Goal: Task Accomplishment & Management: Manage account settings

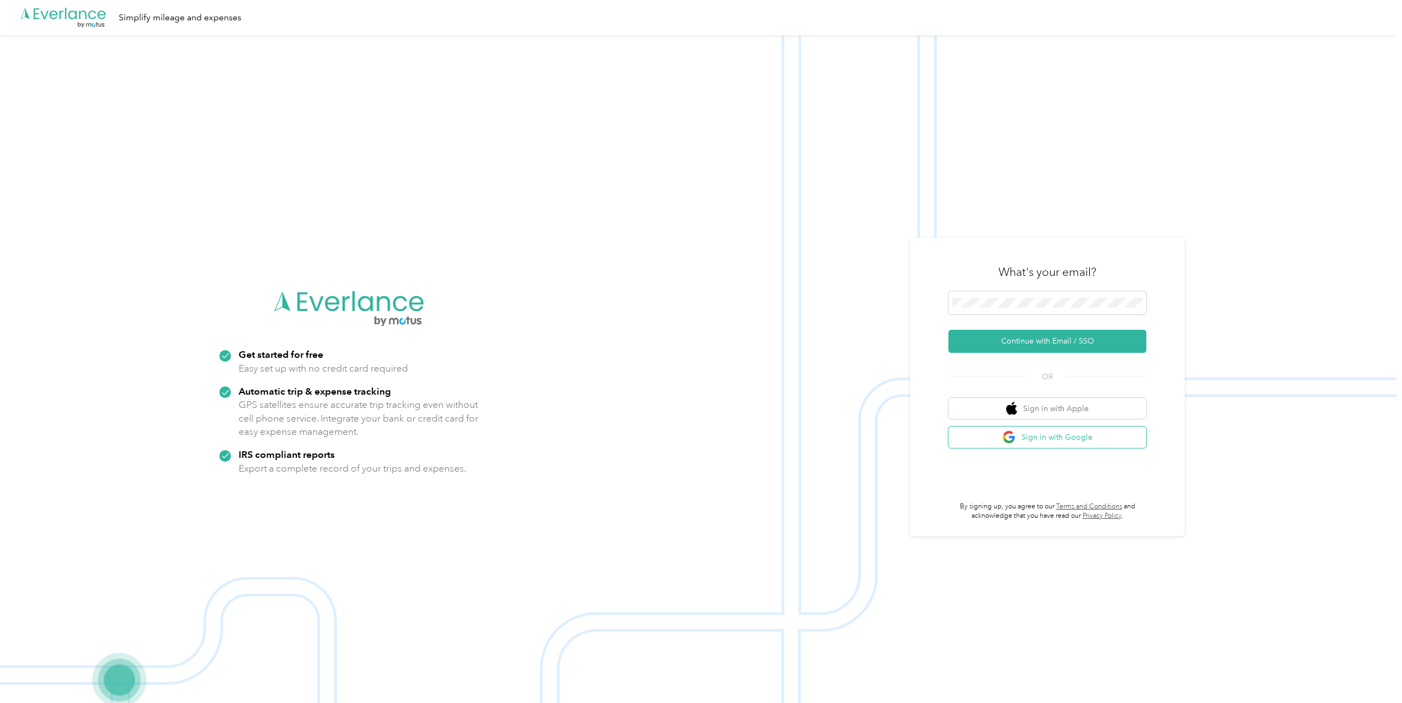
click at [1049, 436] on button "Sign in with Google" at bounding box center [1047, 437] width 198 height 21
click at [1028, 338] on button "Continue with Email / SSO" at bounding box center [1047, 341] width 198 height 23
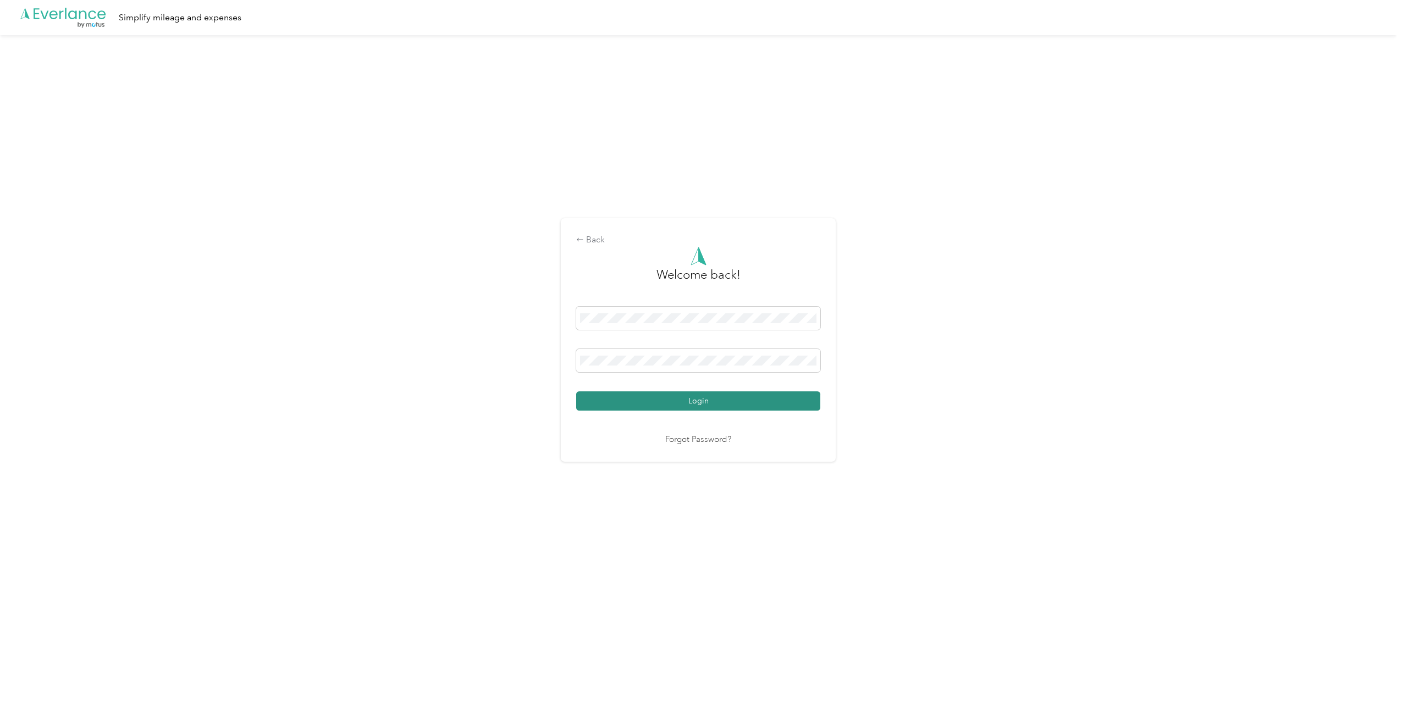
click at [699, 400] on button "Login" at bounding box center [698, 400] width 244 height 19
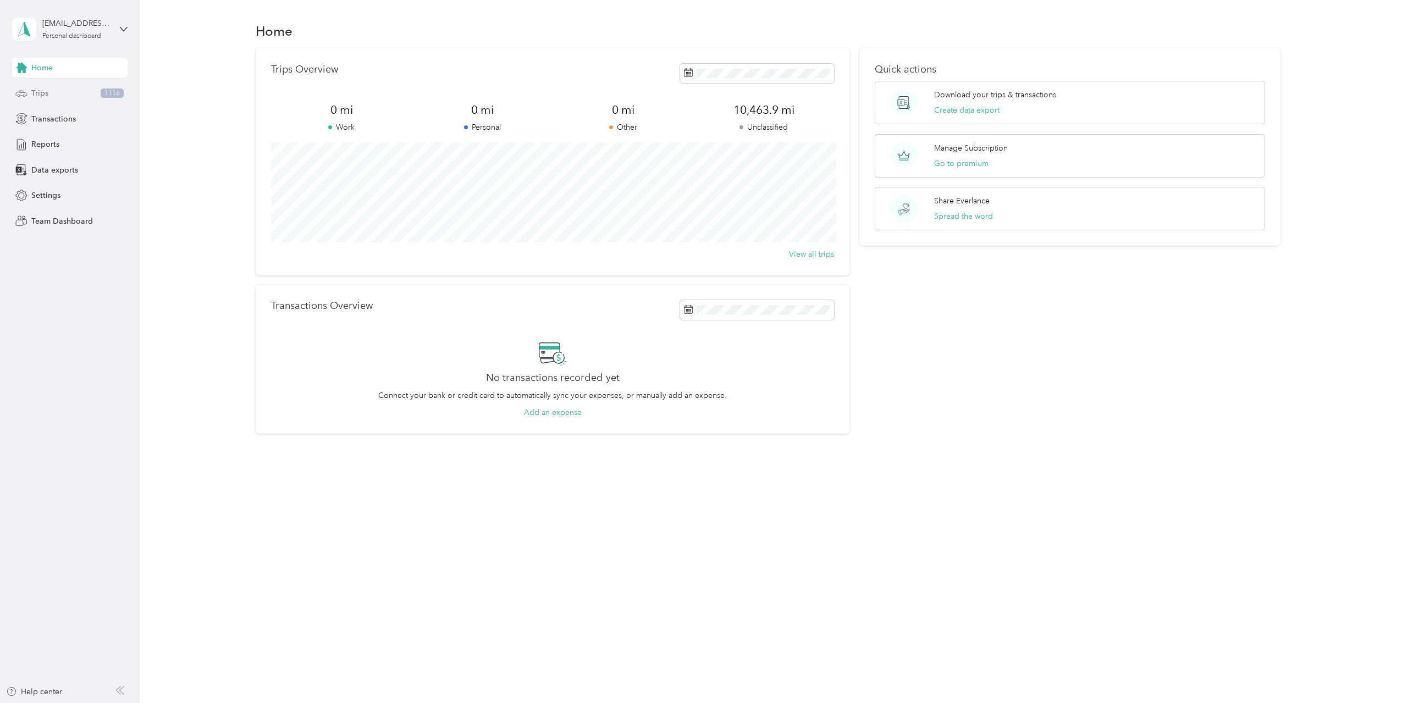
click at [39, 93] on span "Trips" at bounding box center [39, 93] width 17 height 12
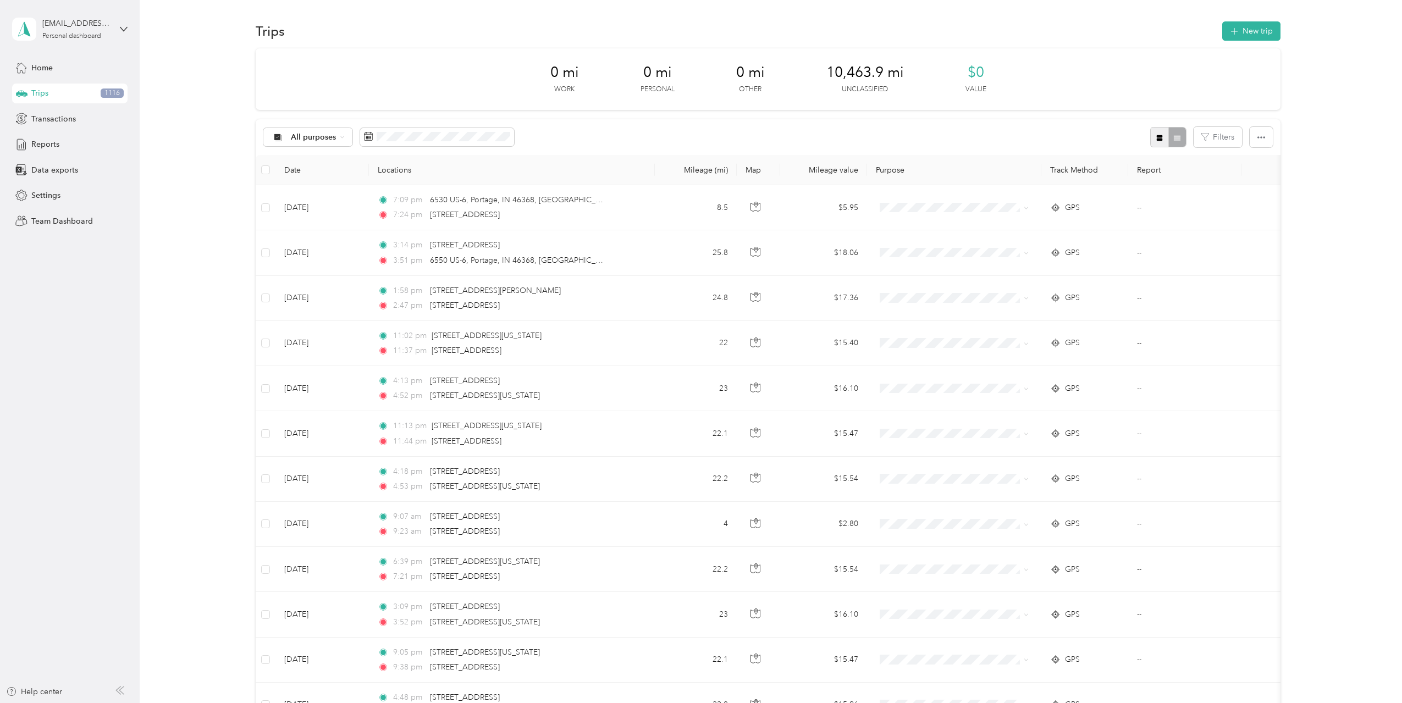
click at [1159, 134] on icon "button" at bounding box center [1159, 138] width 8 height 8
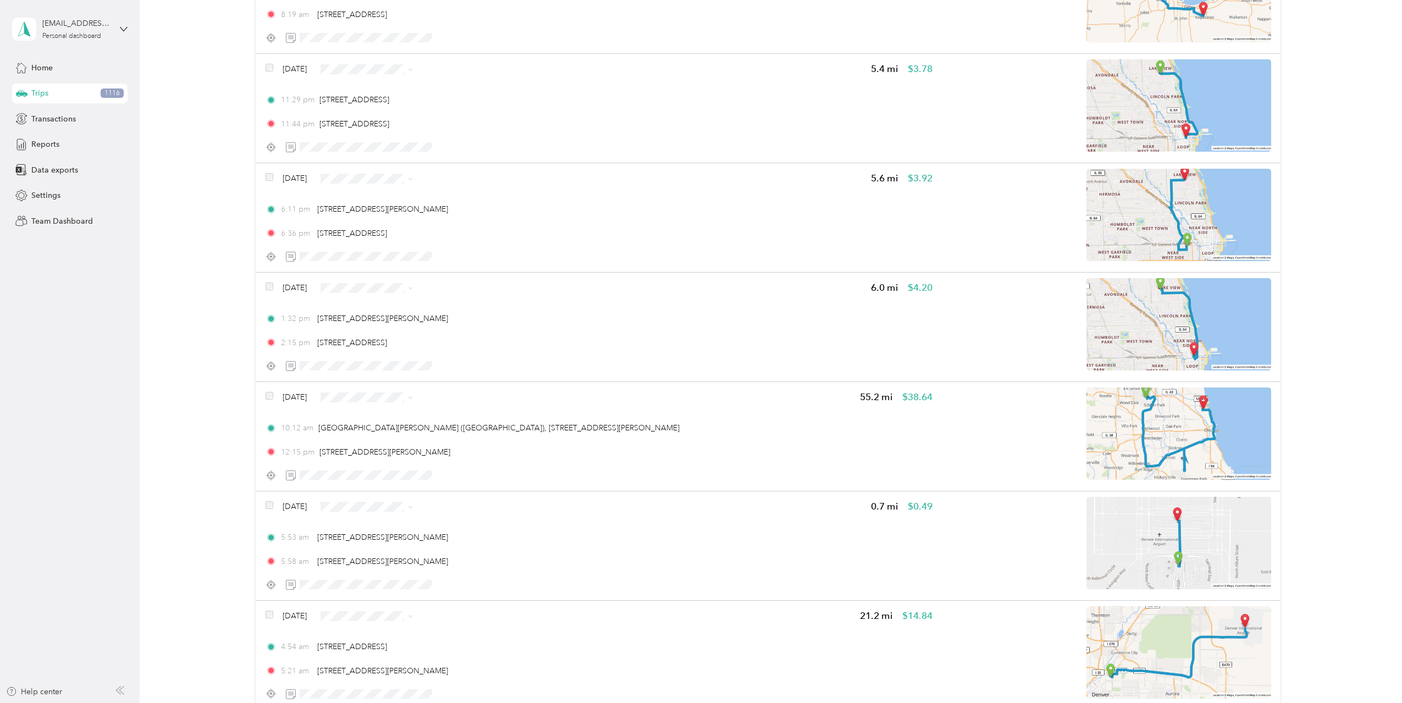
scroll to position [2380, 0]
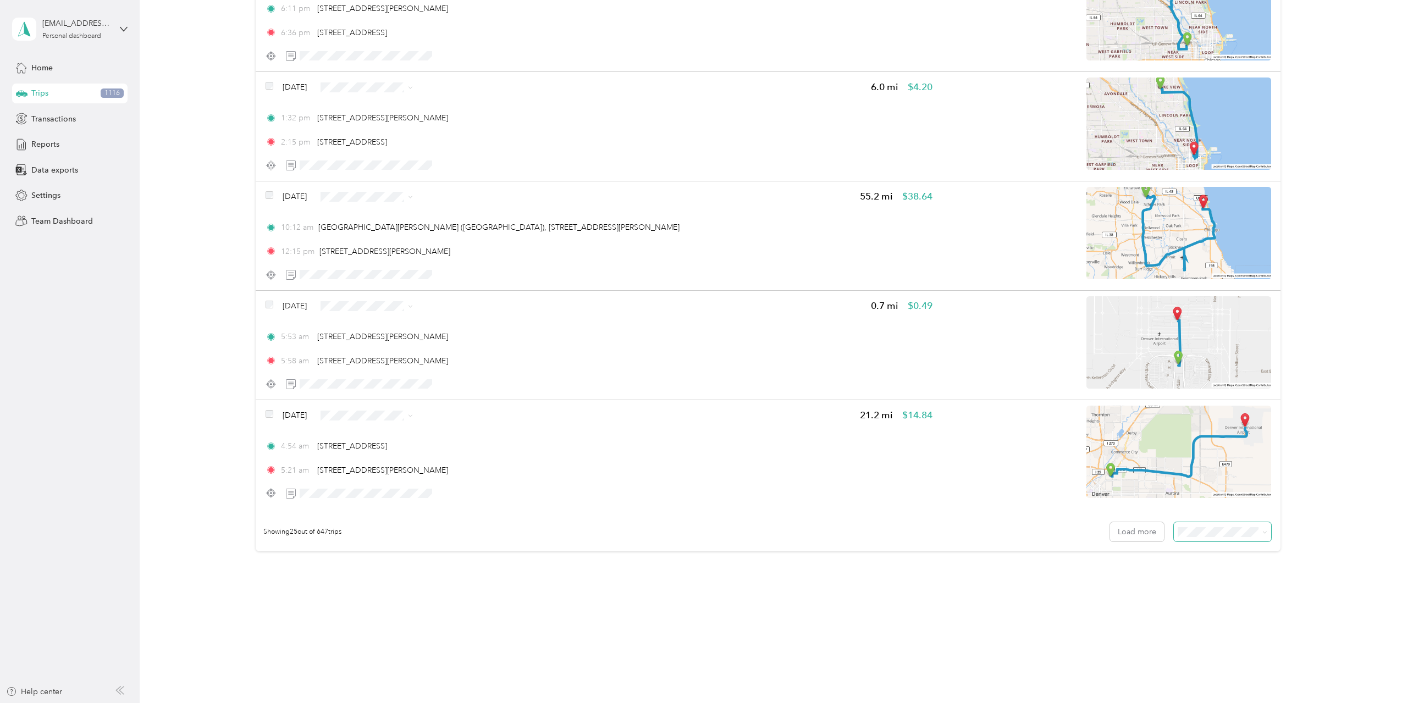
click at [1248, 526] on span at bounding box center [1222, 531] width 97 height 19
click at [1216, 595] on li "100 per load" at bounding box center [1219, 587] width 97 height 19
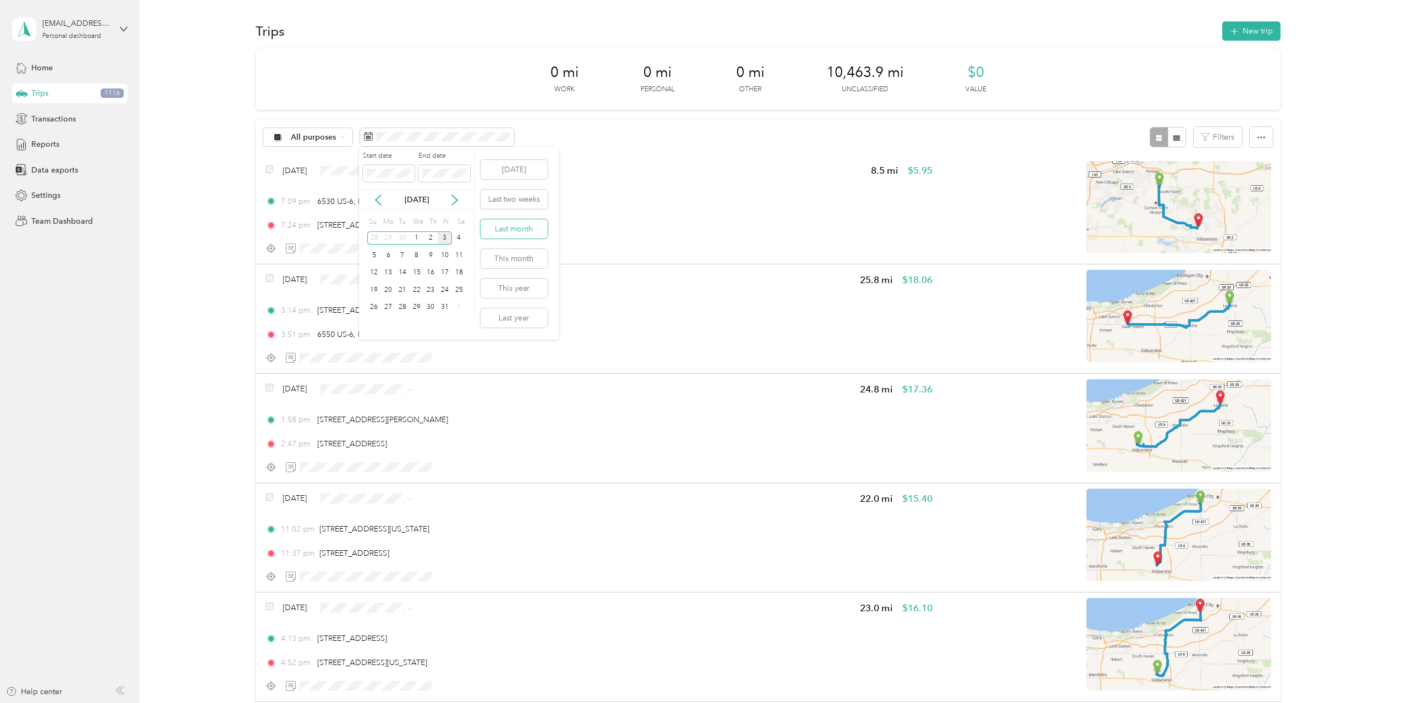
click at [519, 229] on button "Last month" at bounding box center [513, 228] width 67 height 19
